Goal: Task Accomplishment & Management: Use online tool/utility

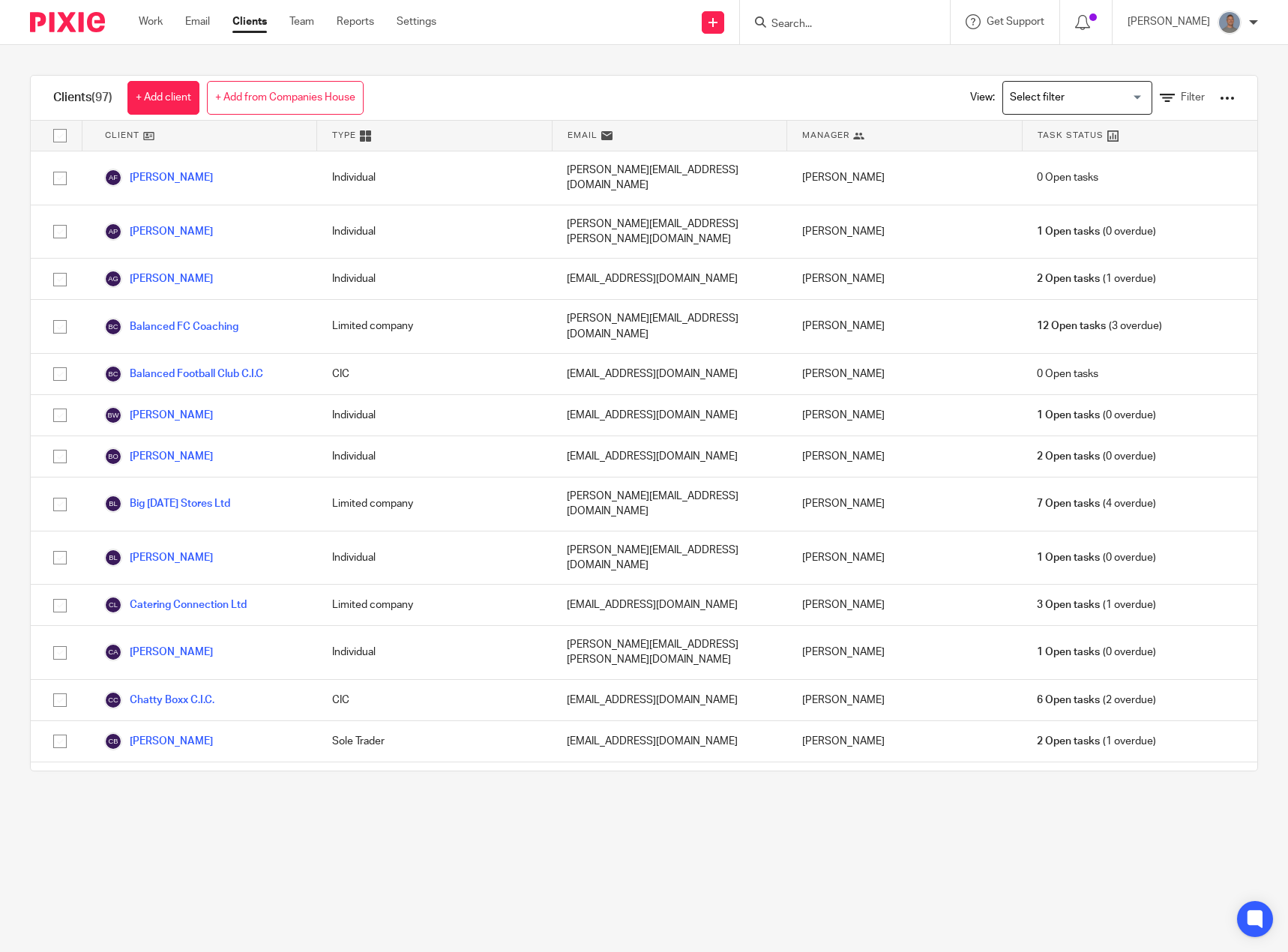
click at [1220, 97] on div at bounding box center [1227, 98] width 15 height 15
click at [1084, 160] on link "Update dates using Companies House" at bounding box center [1106, 154] width 208 height 23
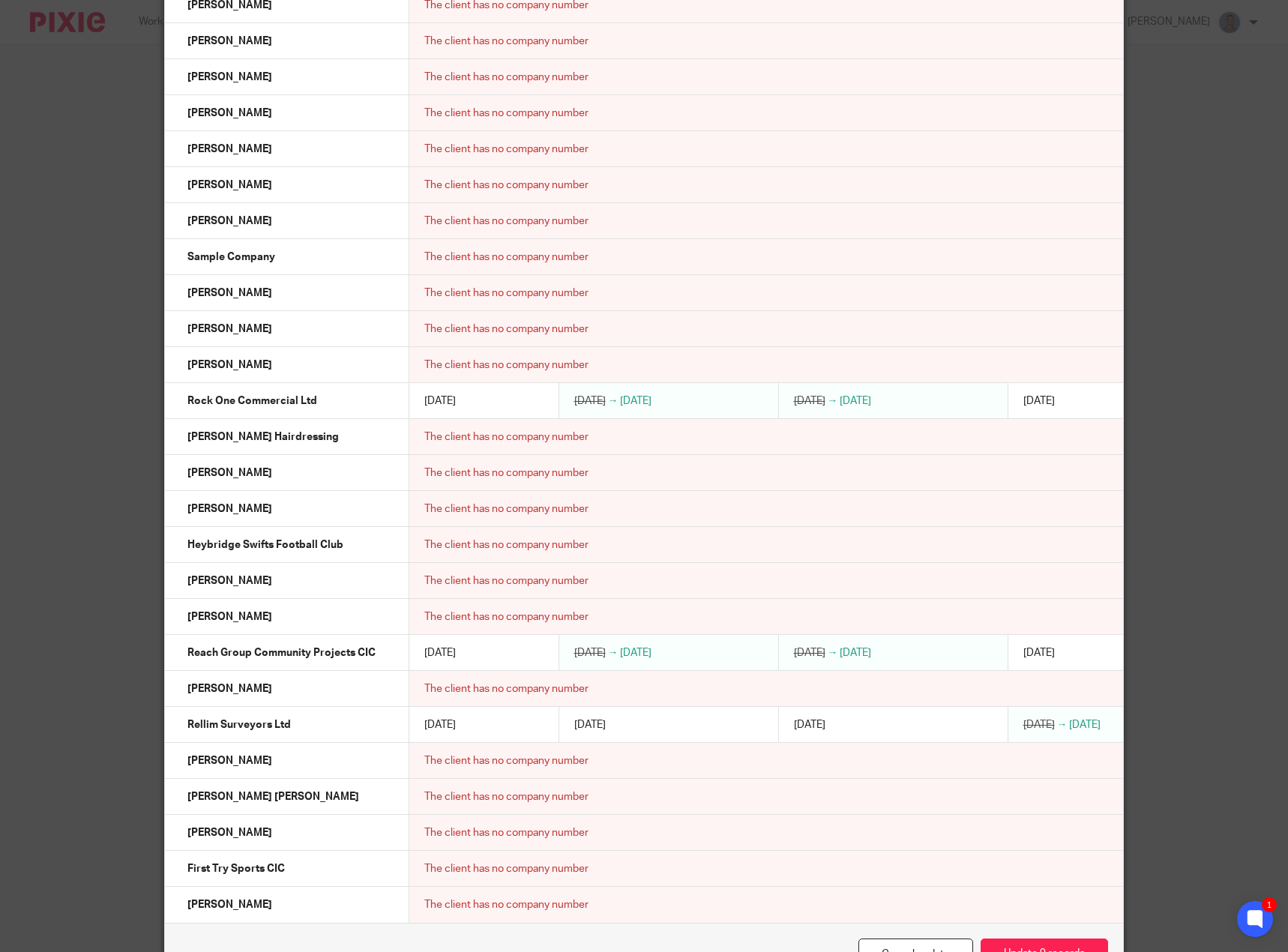
scroll to position [1490, 0]
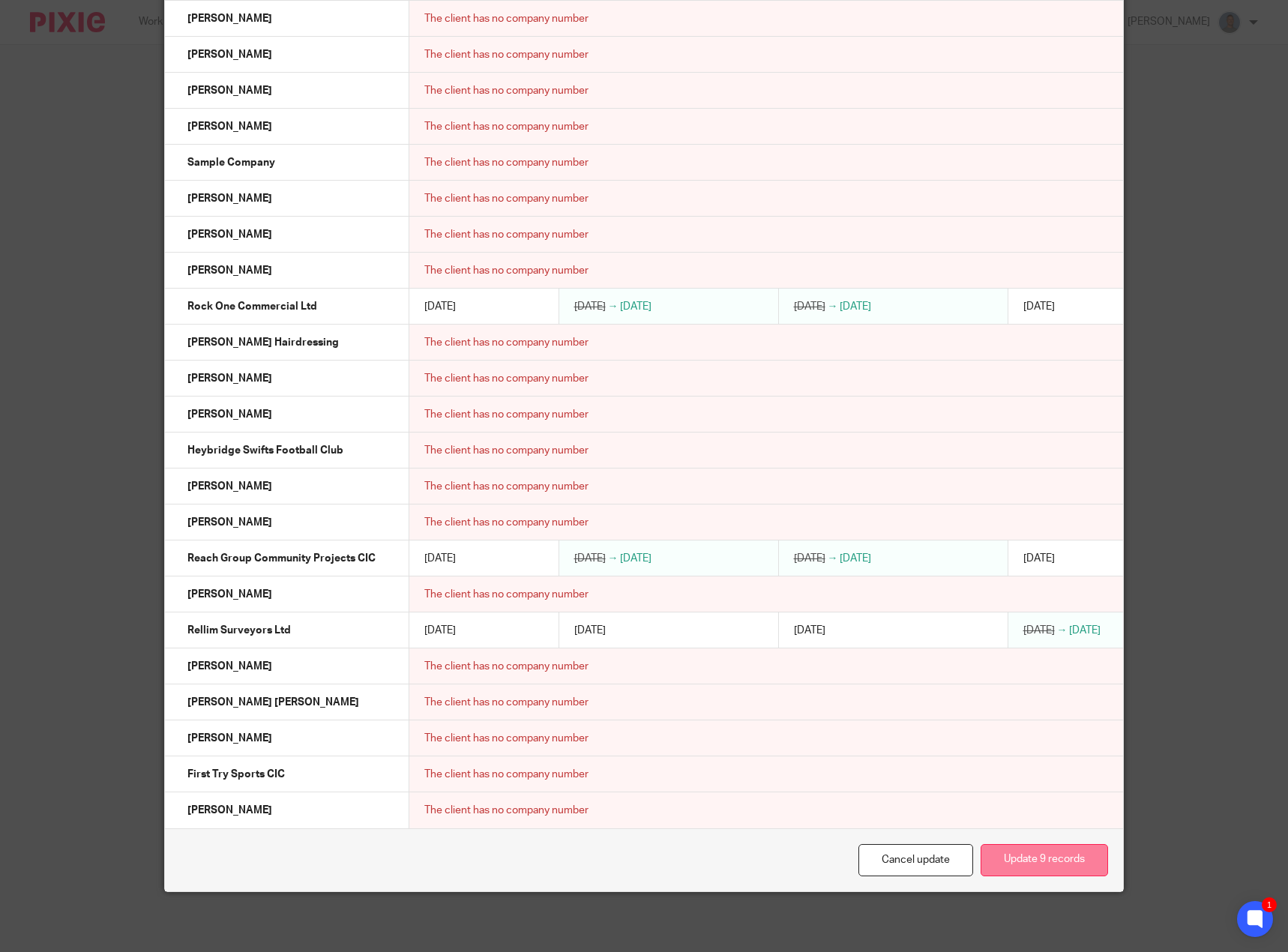
click at [1044, 865] on button "Update 9 records" at bounding box center [1044, 860] width 128 height 32
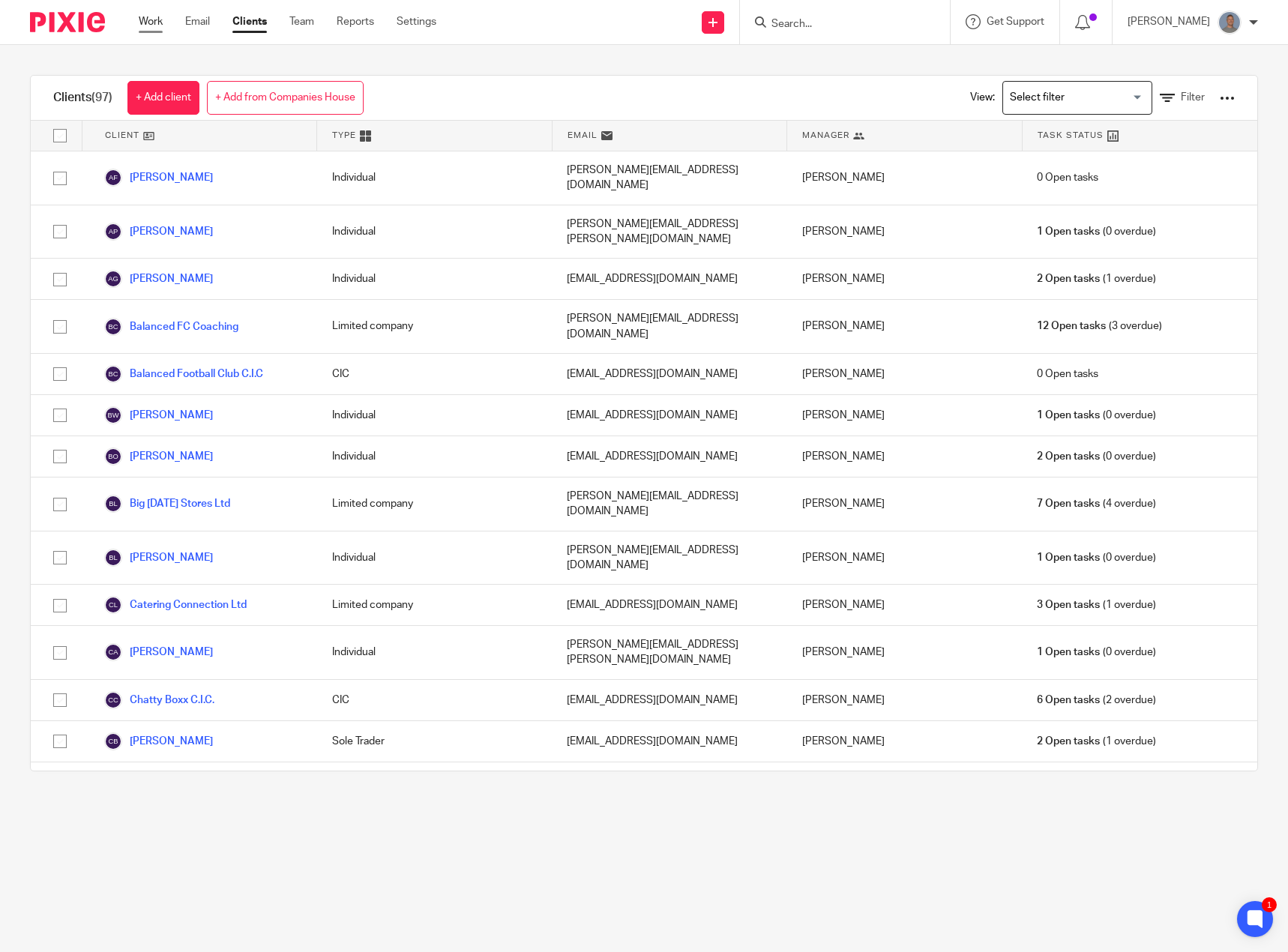
click at [152, 19] on link "Work" at bounding box center [150, 22] width 24 height 15
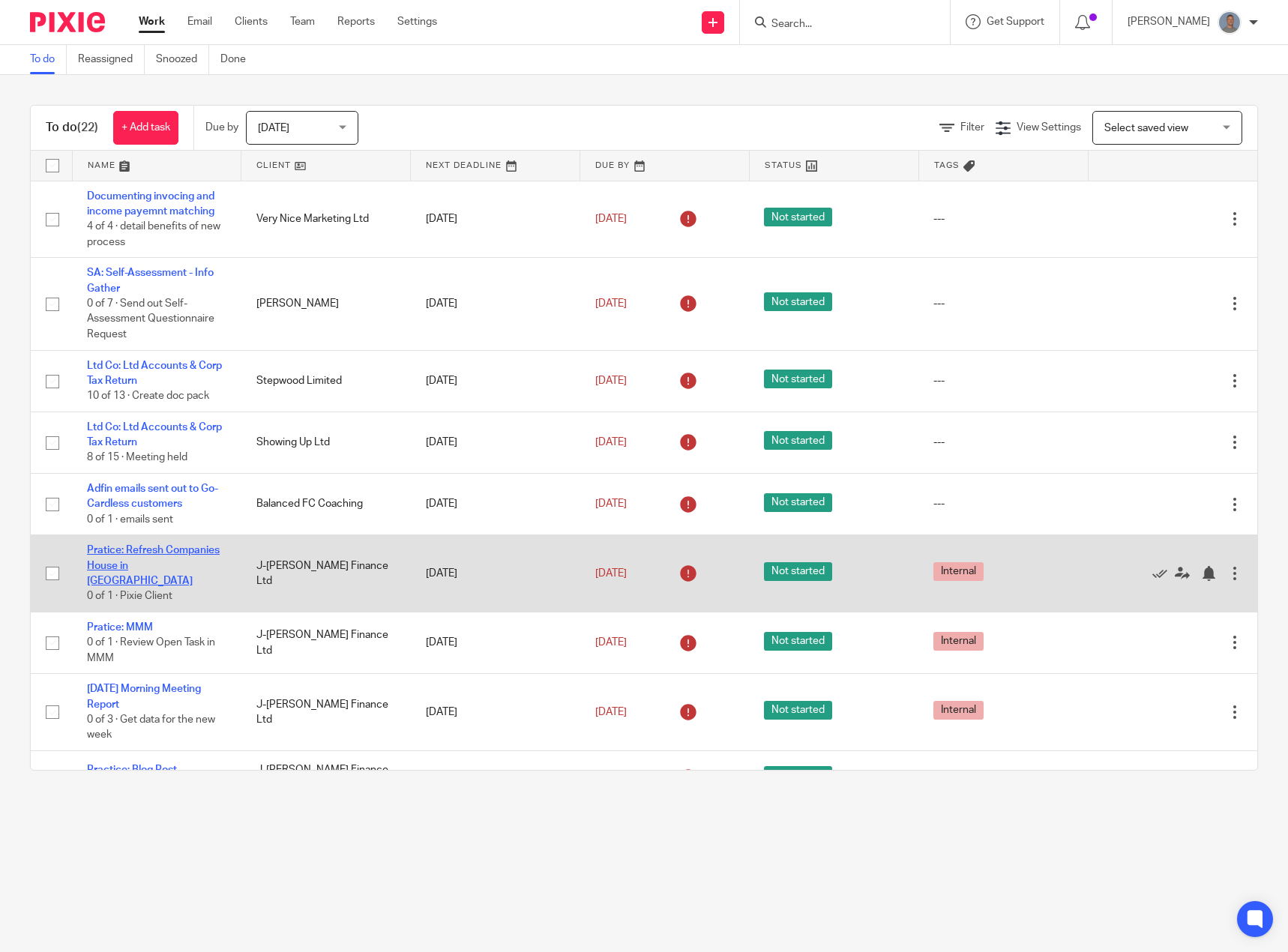
click at [202, 547] on link "Pratice: Refresh Companies House in [GEOGRAPHIC_DATA]" at bounding box center [153, 566] width 132 height 42
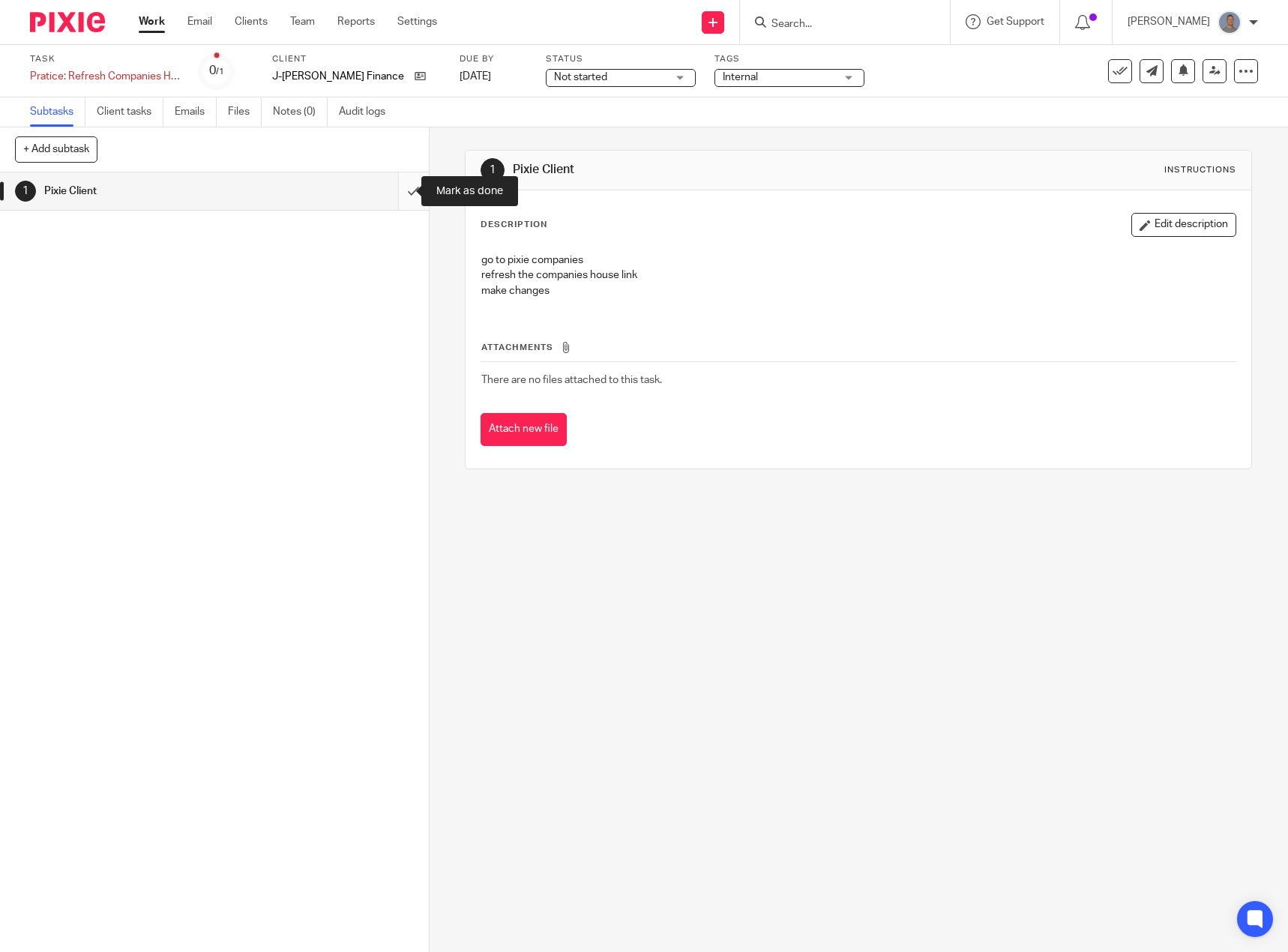
click at [398, 193] on input "submit" at bounding box center [214, 191] width 429 height 38
